Goal: Task Accomplishment & Management: Complete application form

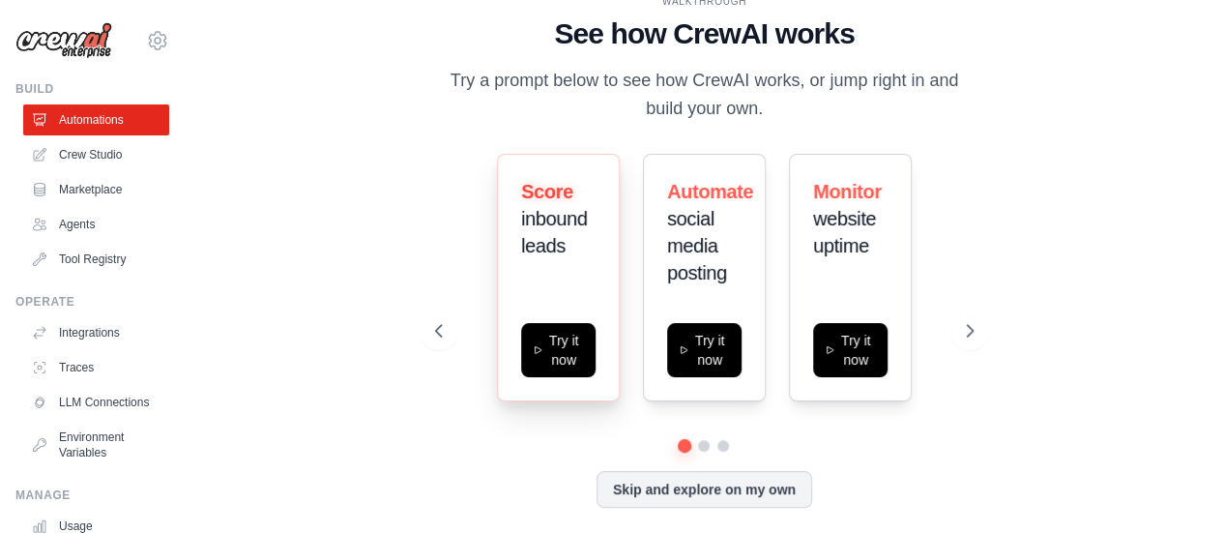
scroll to position [6, 0]
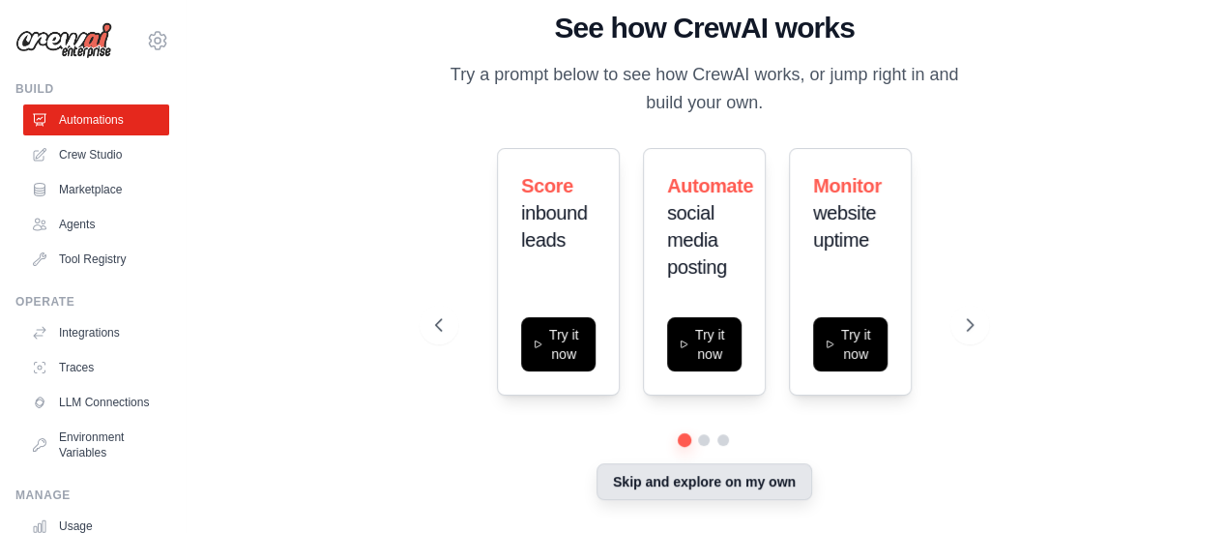
click at [725, 492] on button "Skip and explore on my own" at bounding box center [705, 481] width 216 height 37
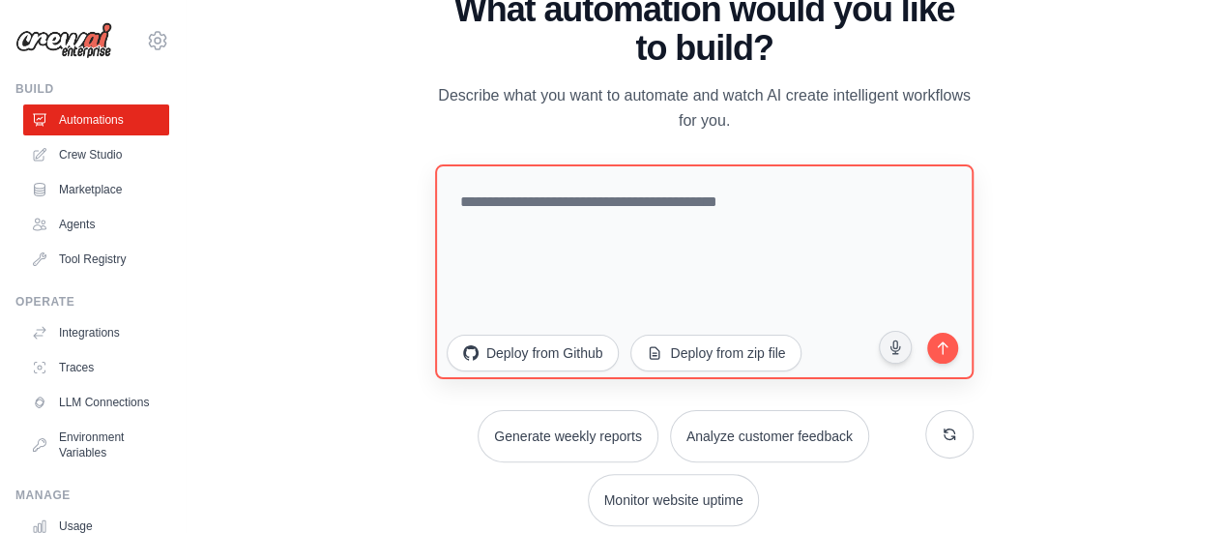
scroll to position [0, 0]
click at [83, 166] on link "Crew Studio" at bounding box center [98, 154] width 146 height 31
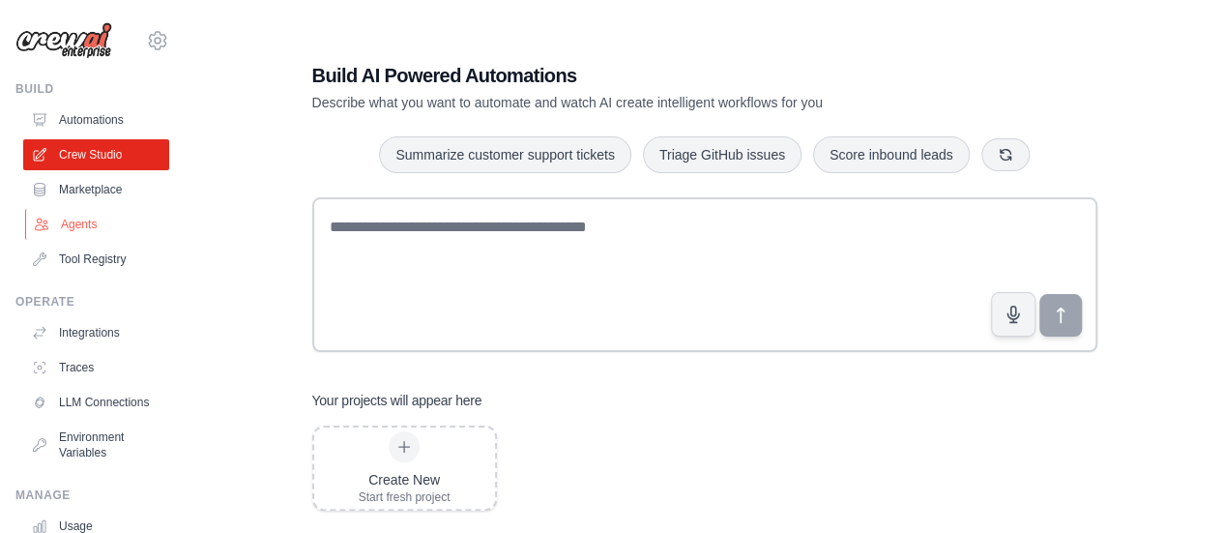
click at [89, 232] on link "Agents" at bounding box center [98, 224] width 146 height 31
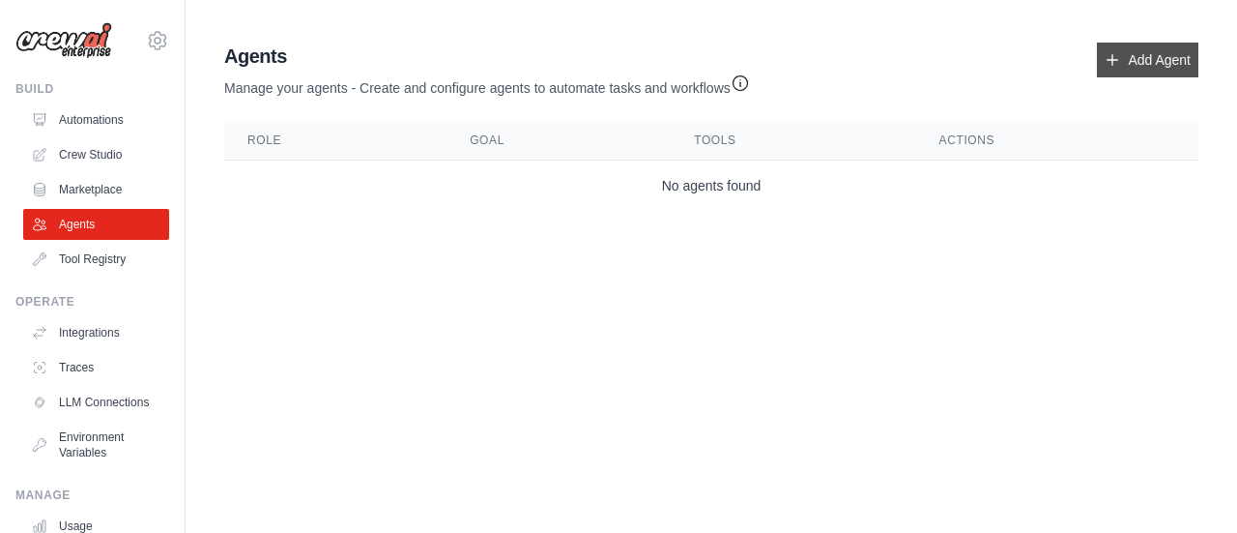
click at [1152, 56] on link "Add Agent" at bounding box center [1148, 60] width 102 height 35
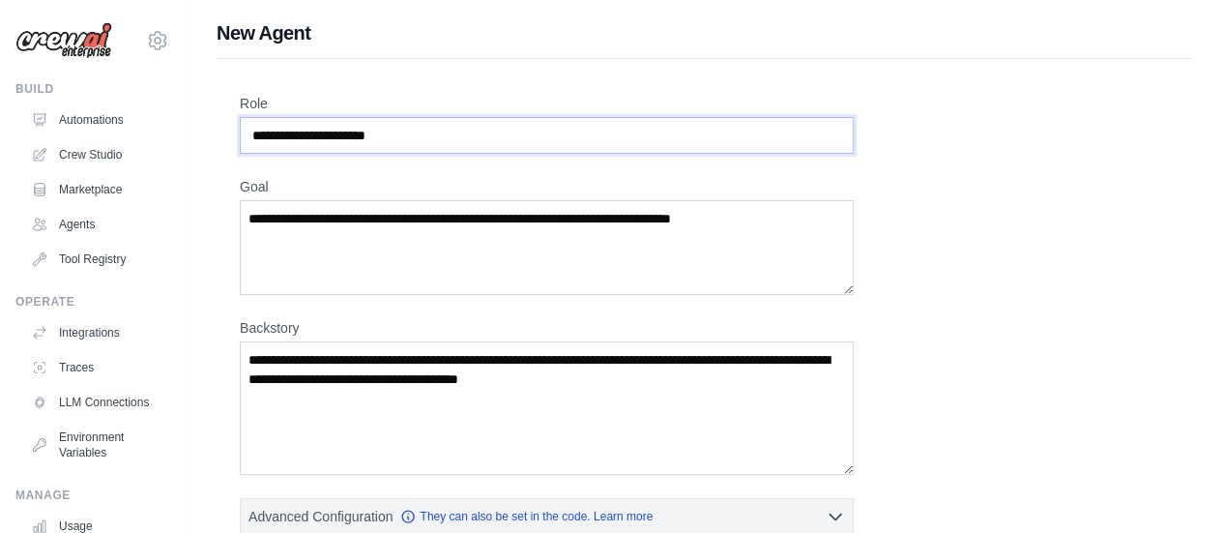
click at [254, 139] on input "Role" at bounding box center [547, 135] width 614 height 37
click at [296, 136] on input "Role" at bounding box center [547, 135] width 614 height 37
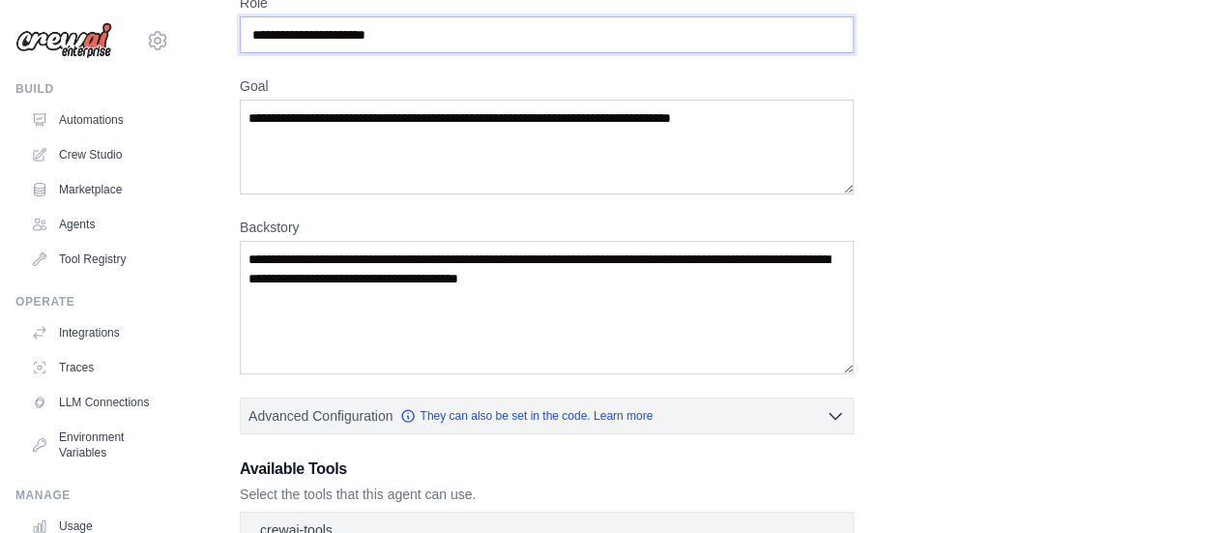
scroll to position [499, 0]
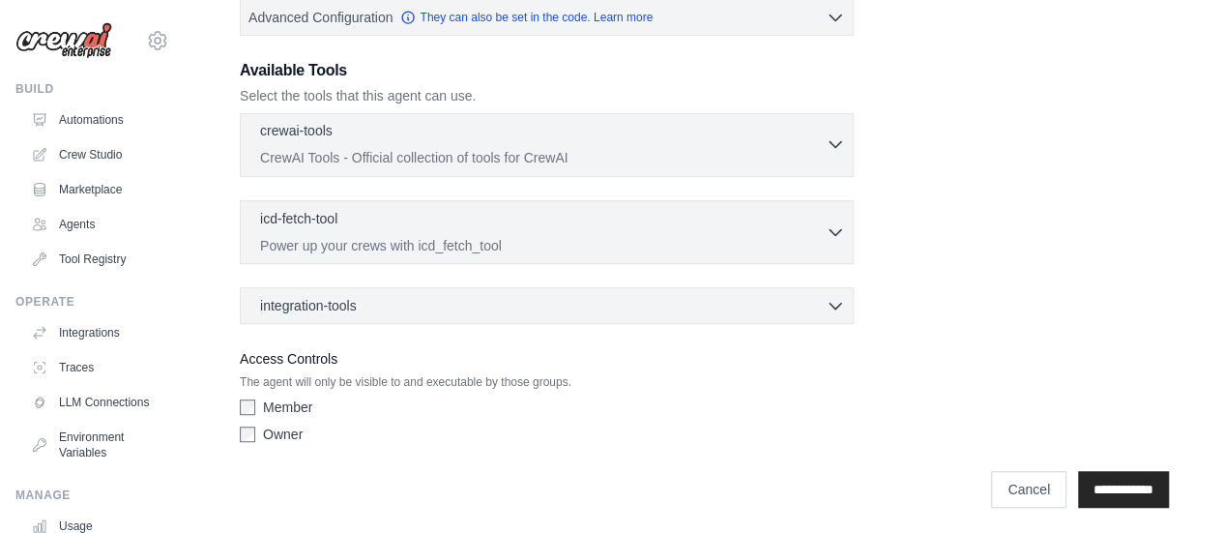
click at [829, 141] on icon "button" at bounding box center [835, 143] width 19 height 19
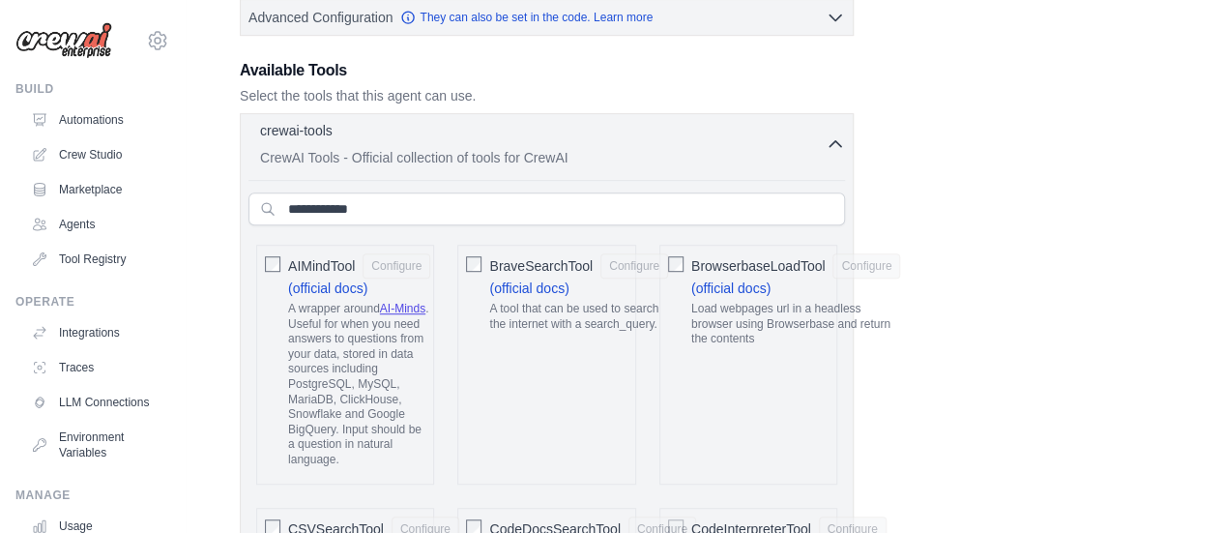
click at [829, 141] on icon "button" at bounding box center [835, 143] width 19 height 19
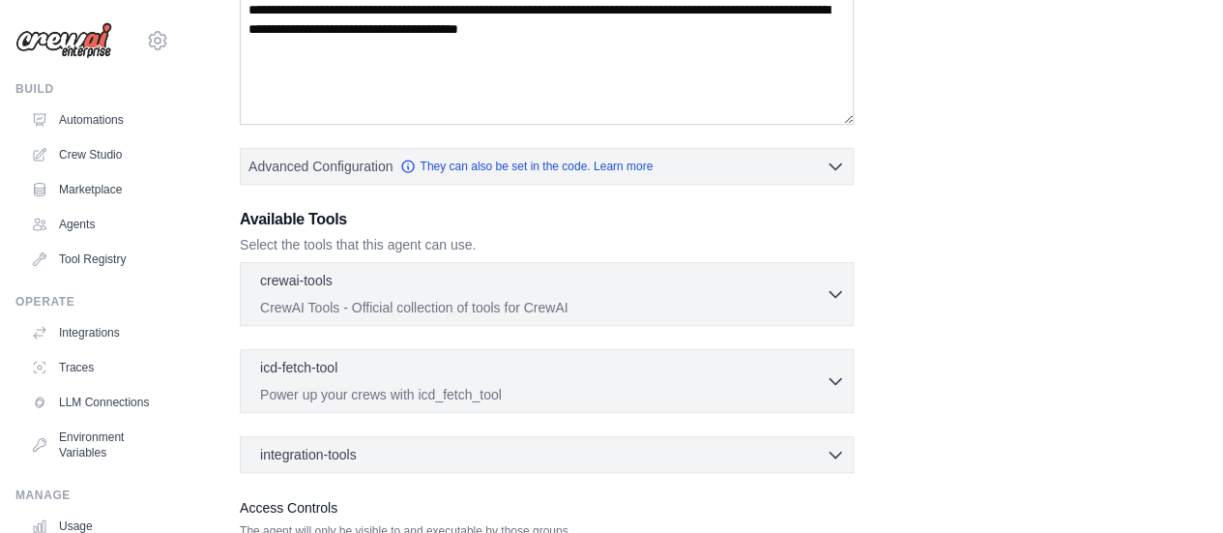
scroll to position [306, 0]
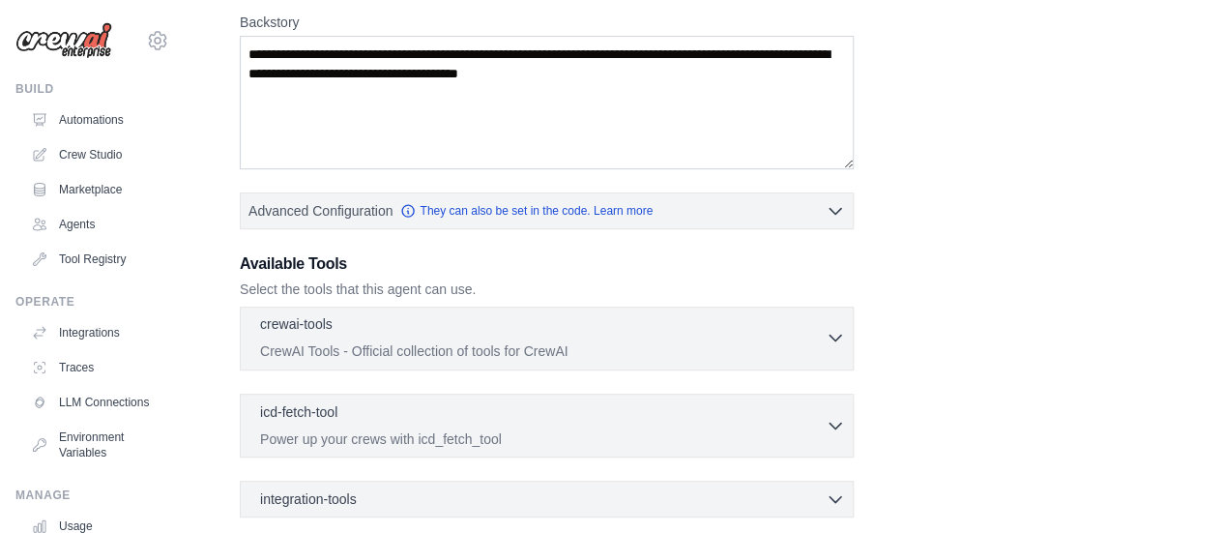
click at [634, 348] on p "CrewAI Tools - Official collection of tools for CrewAI" at bounding box center [543, 350] width 566 height 19
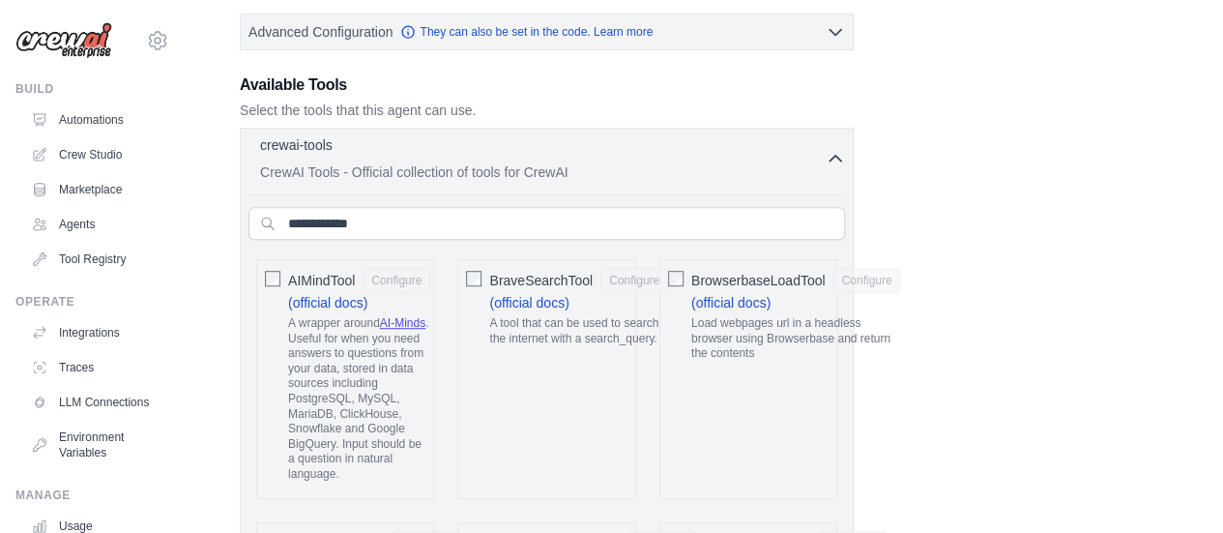
scroll to position [499, 0]
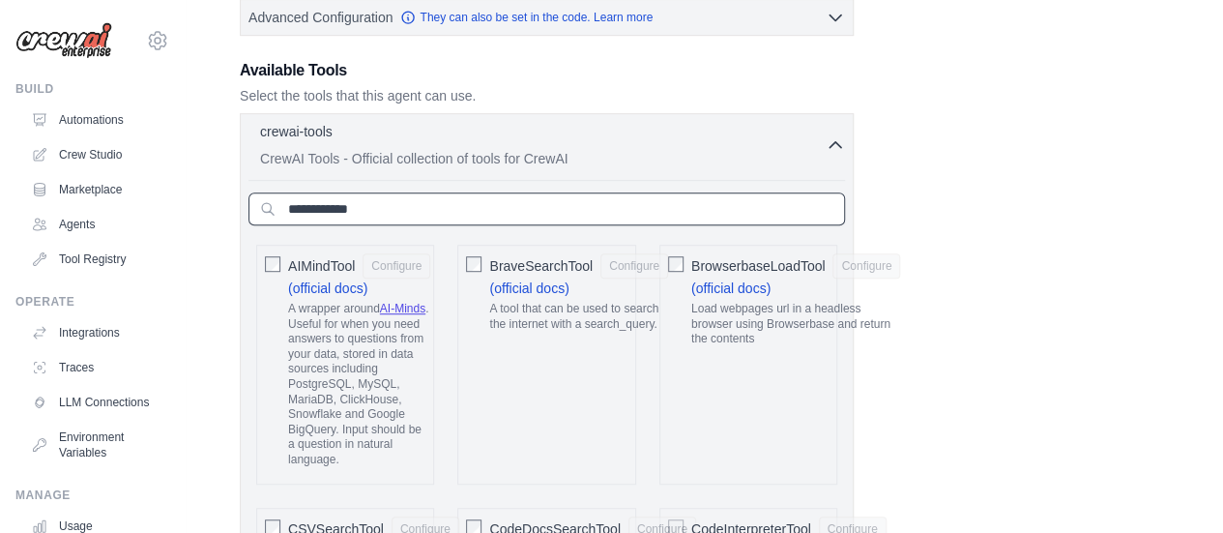
click at [457, 201] on input "text" at bounding box center [546, 208] width 597 height 33
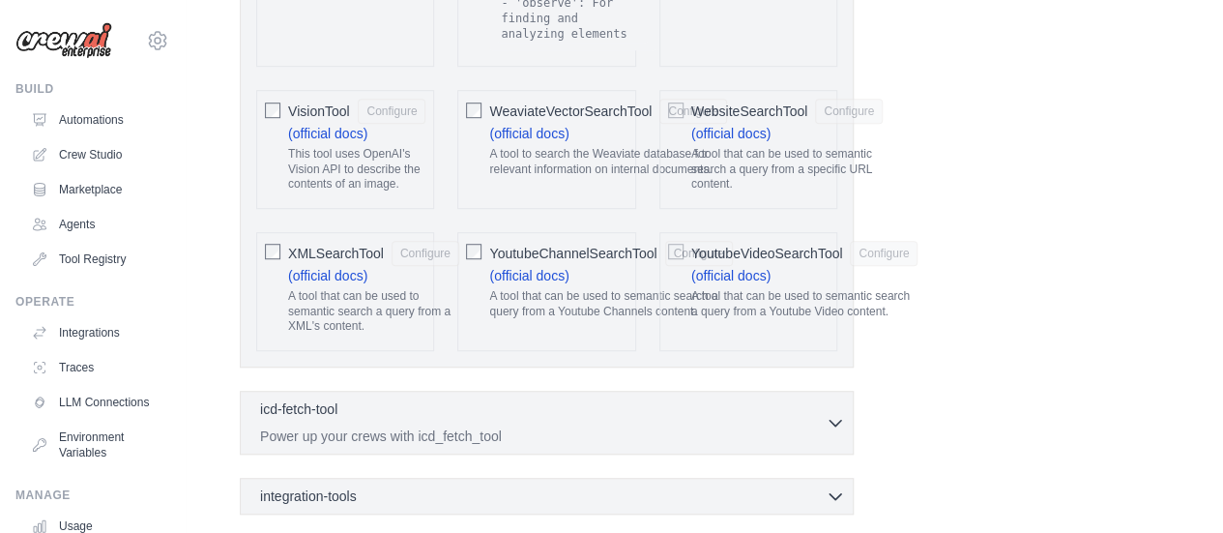
scroll to position [4269, 0]
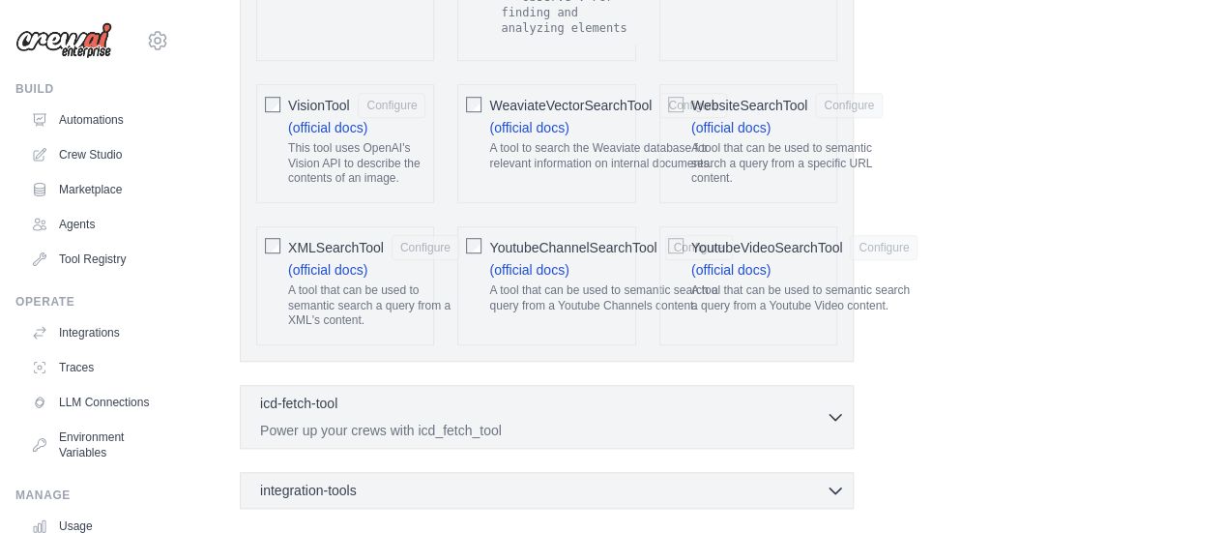
click at [841, 406] on icon "button" at bounding box center [835, 415] width 19 height 19
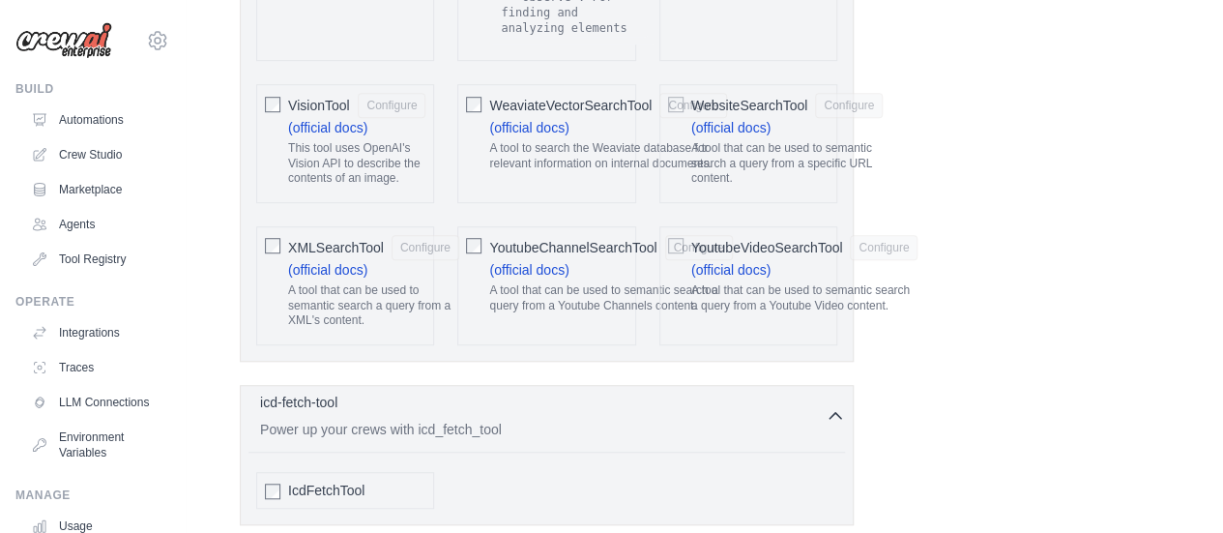
click at [828, 406] on icon "button" at bounding box center [835, 415] width 19 height 19
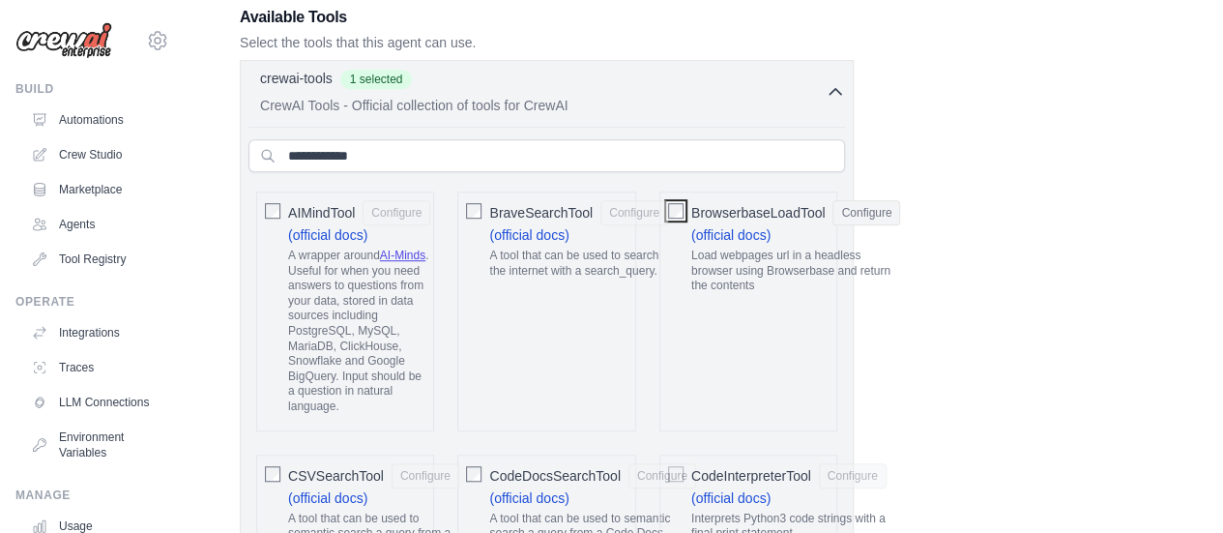
scroll to position [520, 0]
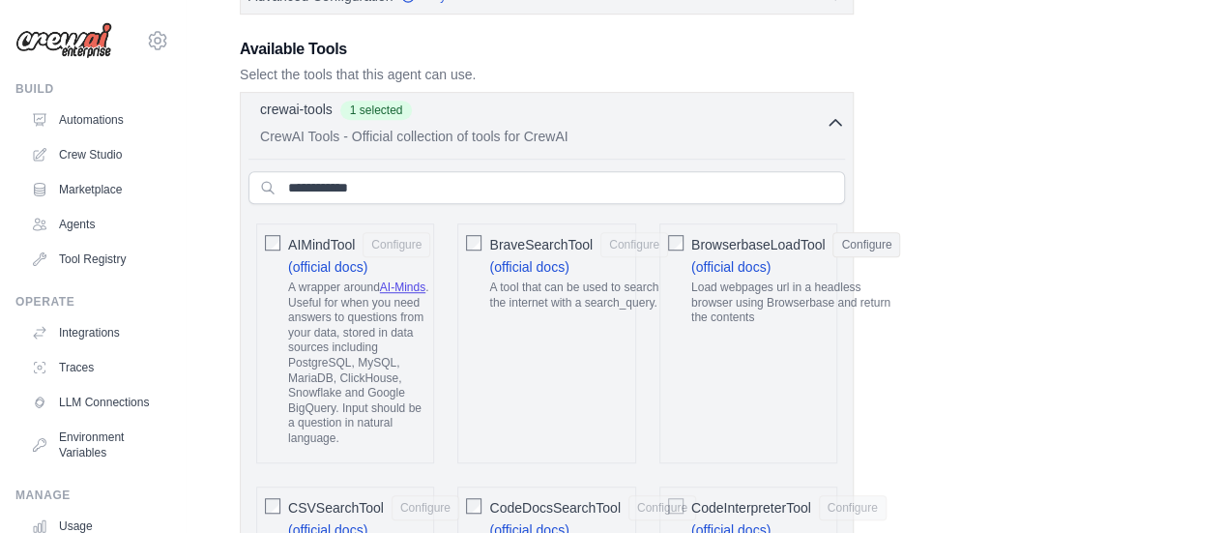
click at [831, 125] on icon "button" at bounding box center [835, 122] width 19 height 19
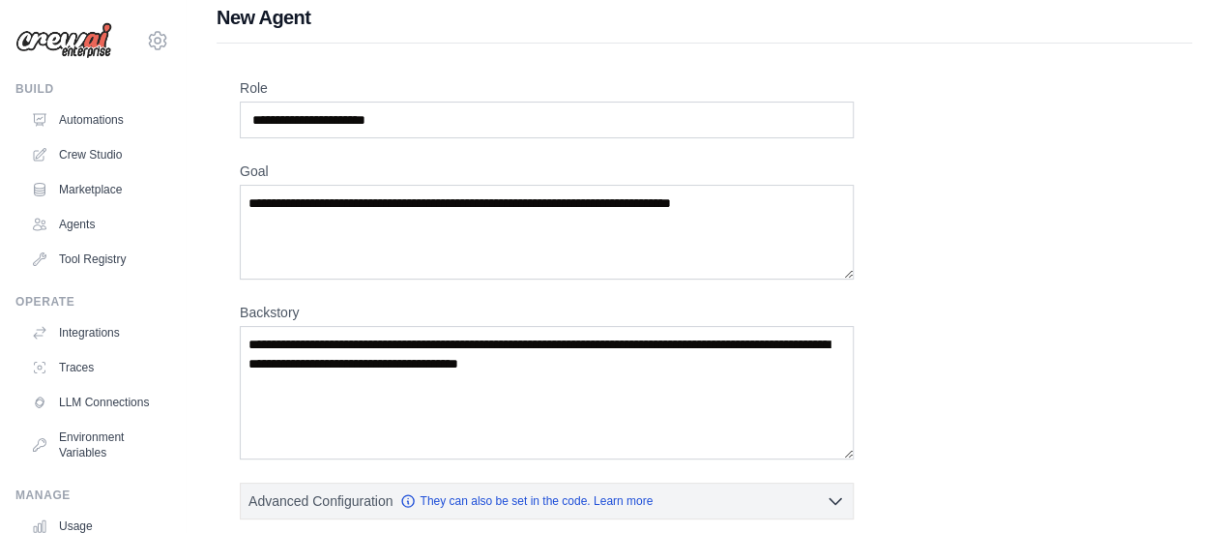
scroll to position [209, 0]
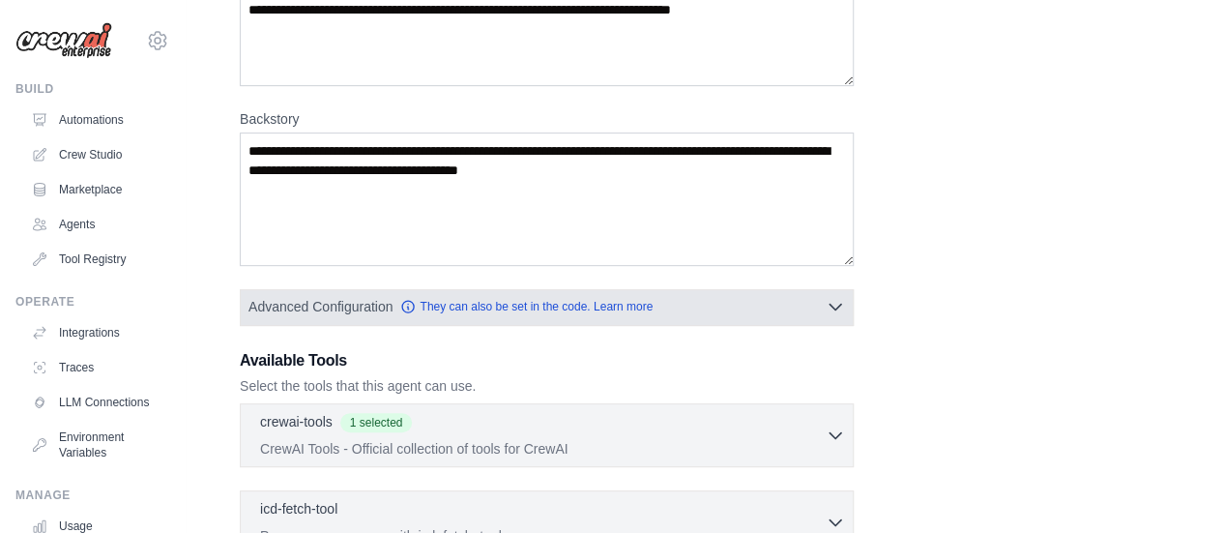
click at [833, 300] on icon "button" at bounding box center [835, 306] width 19 height 19
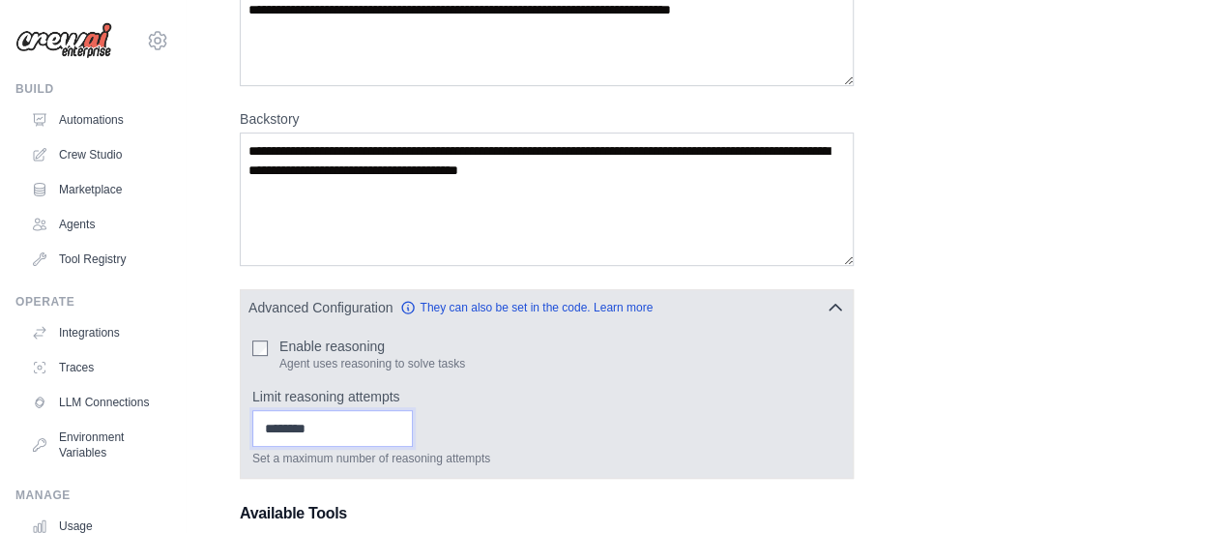
click at [413, 419] on input "*" at bounding box center [332, 428] width 160 height 37
type input "*"
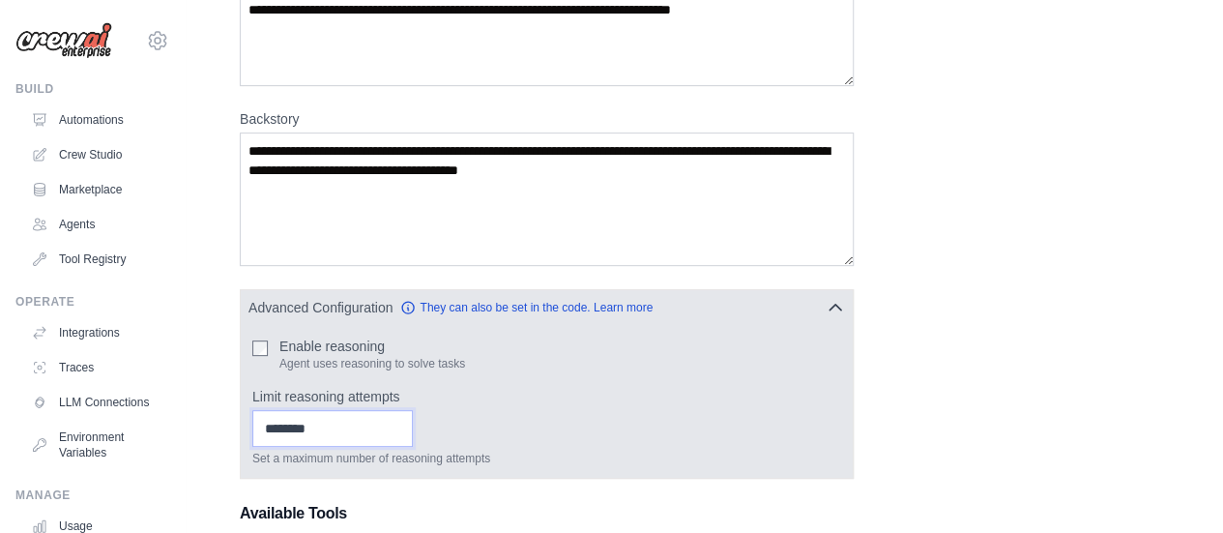
click at [413, 419] on input "*" at bounding box center [332, 428] width 160 height 37
click at [589, 421] on div "* Set a maximum number of reasoning attempts" at bounding box center [546, 438] width 589 height 56
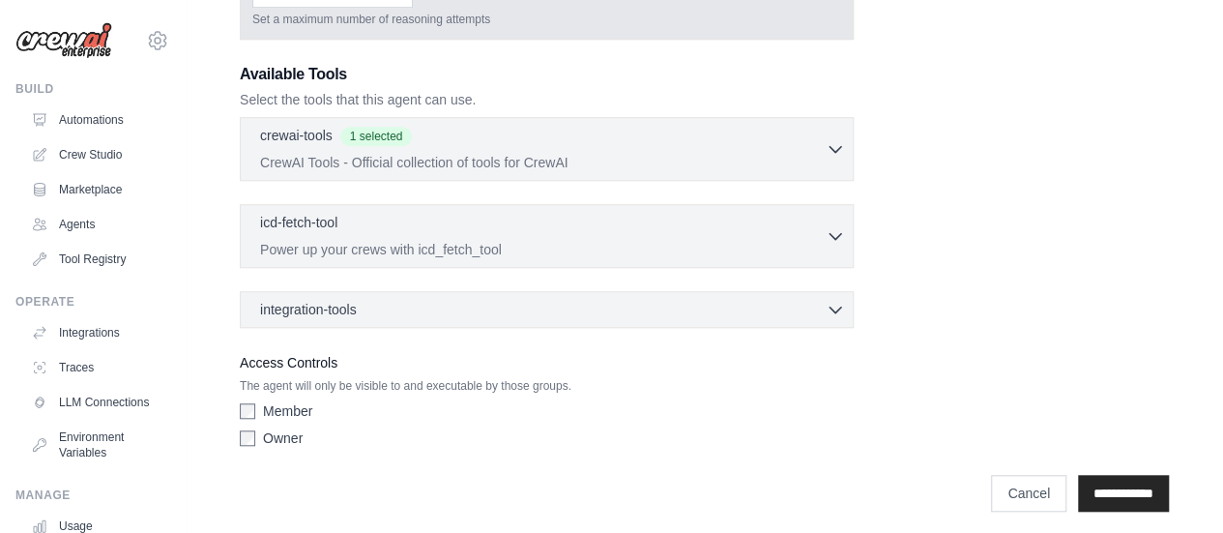
scroll to position [651, 0]
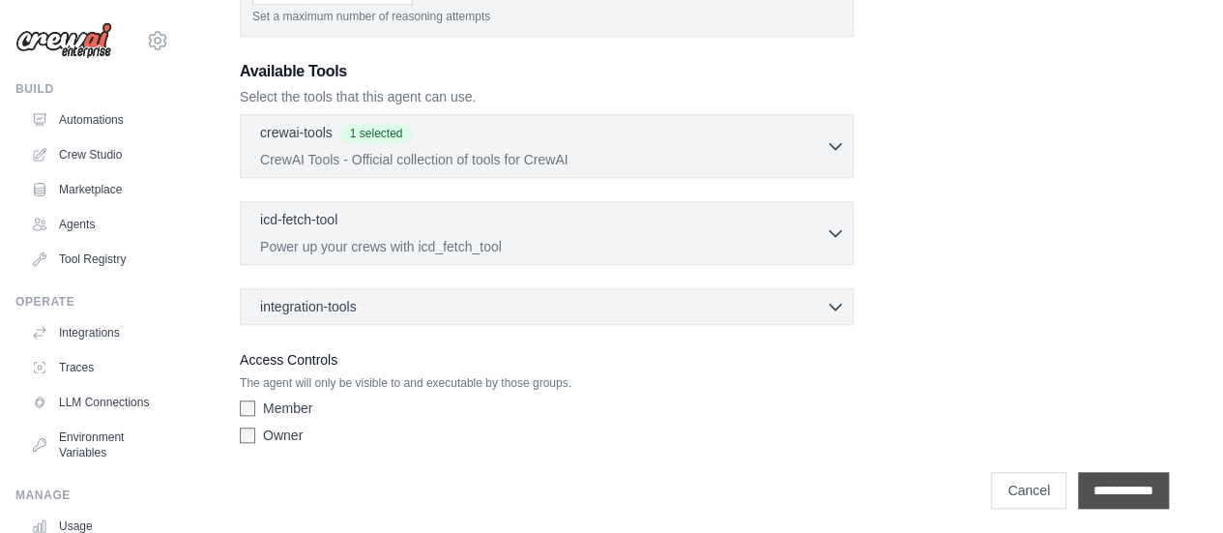
click at [1105, 484] on input "**********" at bounding box center [1123, 490] width 91 height 37
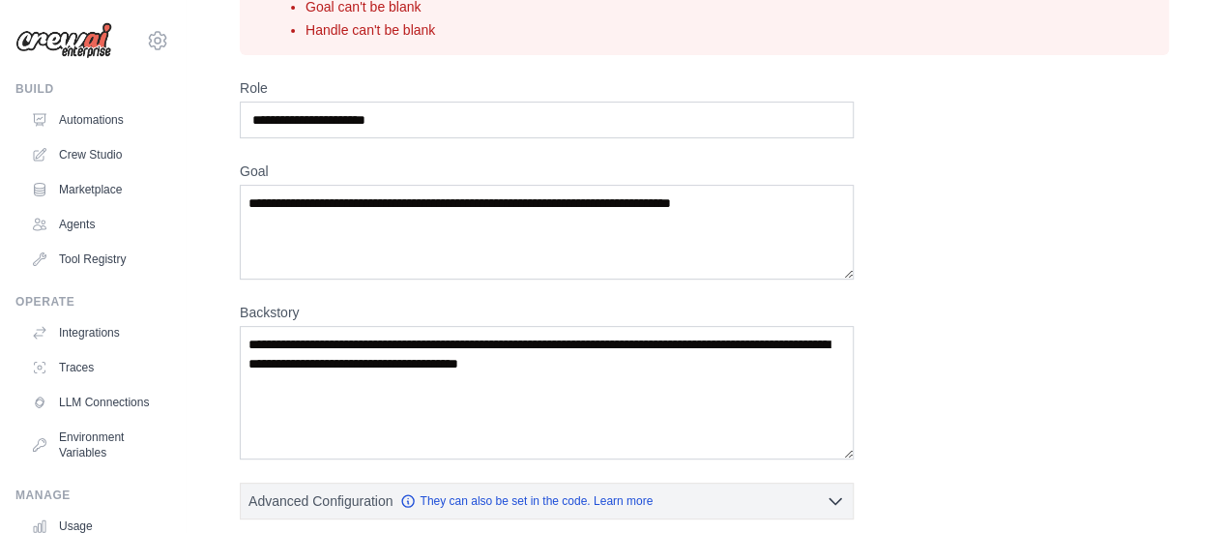
scroll to position [0, 0]
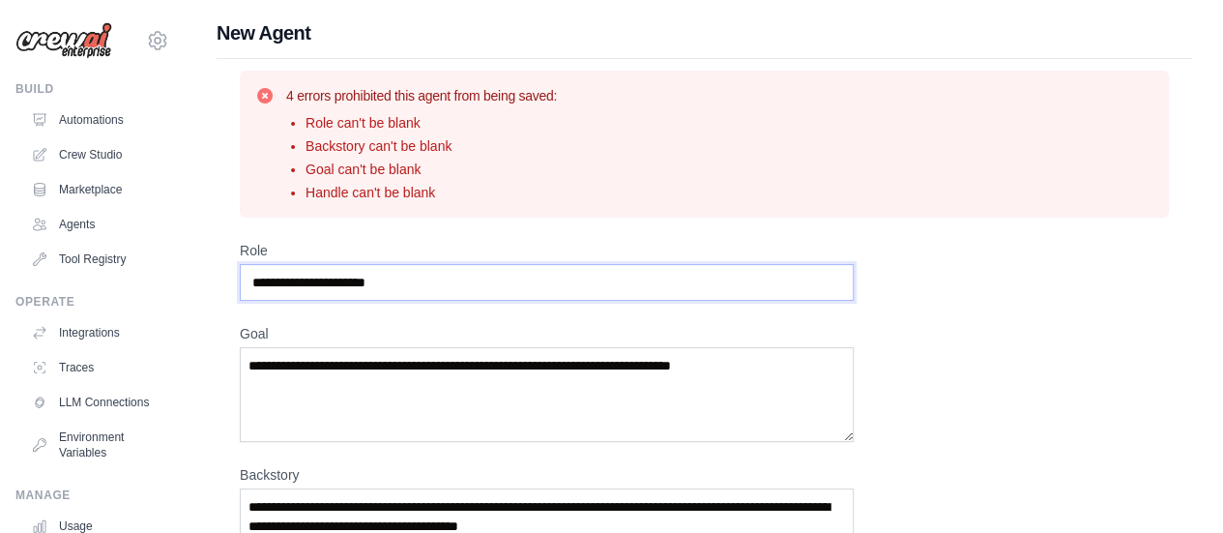
click at [485, 286] on input "Role" at bounding box center [547, 282] width 614 height 37
click at [451, 368] on textarea "Goal" at bounding box center [547, 394] width 614 height 95
drag, startPoint x: 401, startPoint y: 279, endPoint x: 393, endPoint y: 267, distance: 15.3
click at [396, 274] on input "**********" at bounding box center [547, 282] width 614 height 37
type input "**********"
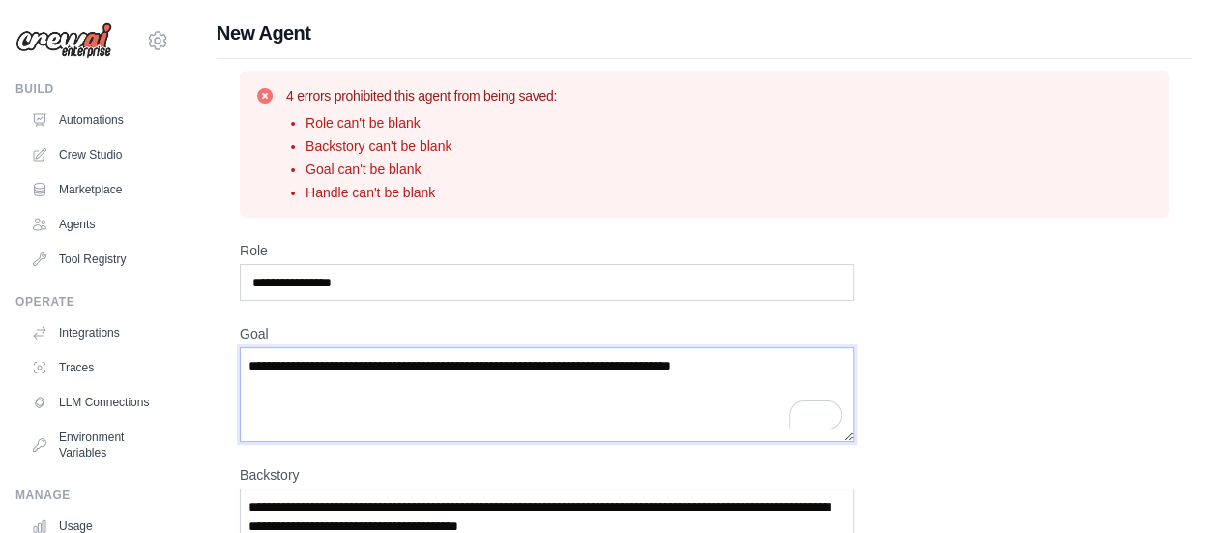
click at [403, 359] on textarea "Goal" at bounding box center [547, 394] width 614 height 95
paste textarea "**********"
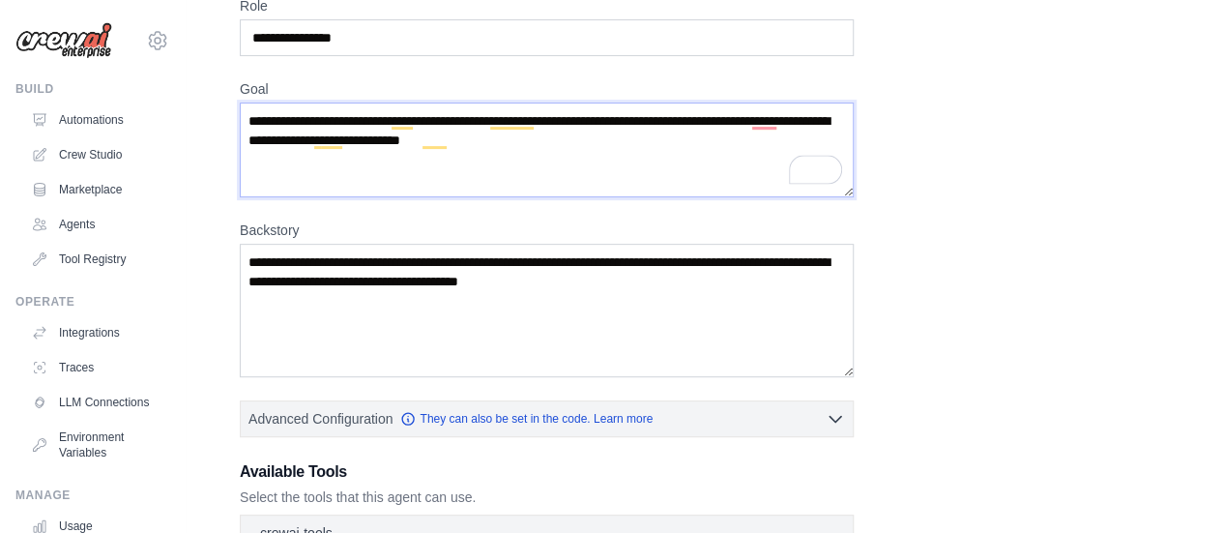
scroll to position [290, 0]
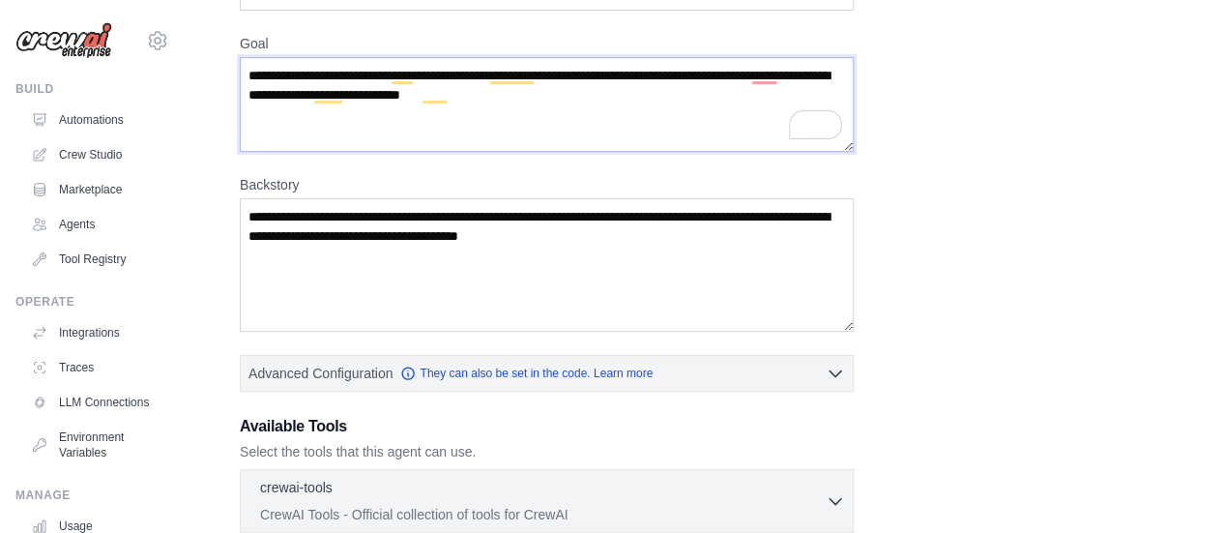
type textarea "**********"
click at [564, 255] on textarea "Backstory" at bounding box center [547, 264] width 614 height 133
paste textarea "**********"
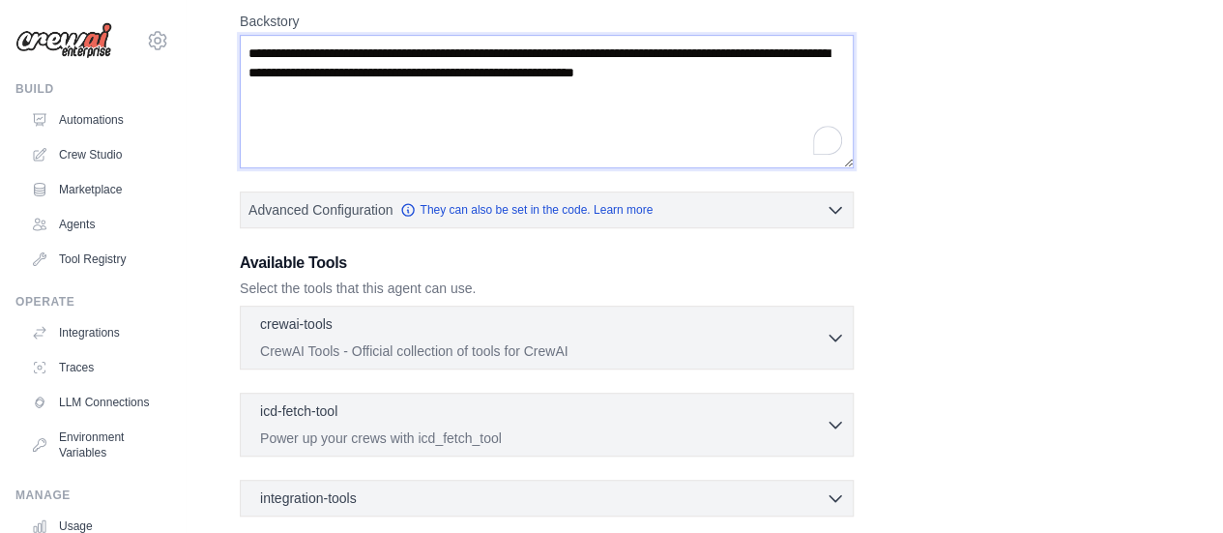
scroll to position [483, 0]
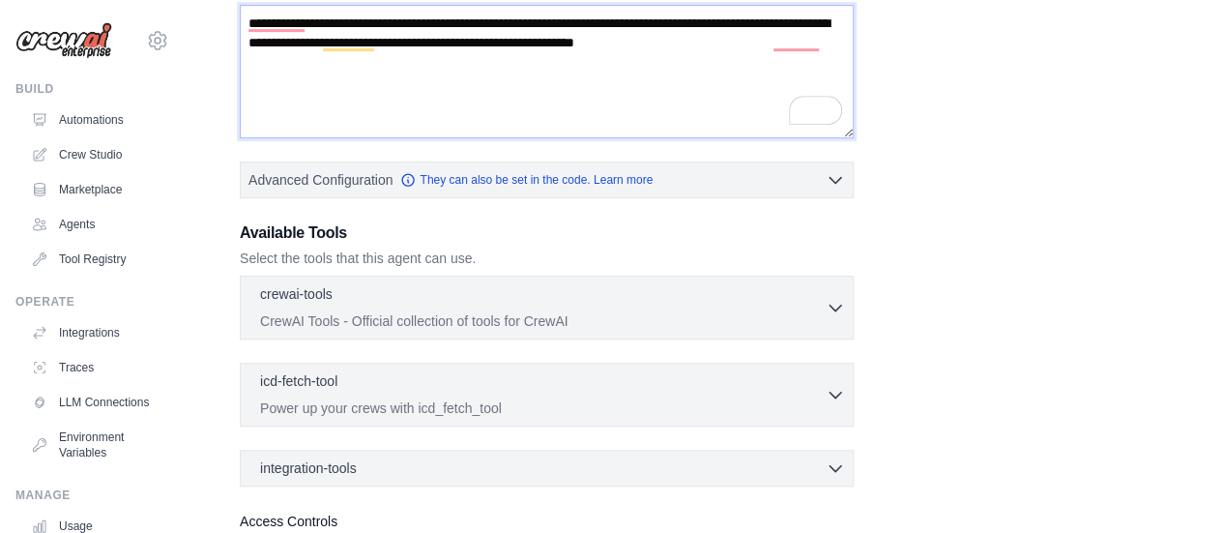
type textarea "**********"
